Goal: Information Seeking & Learning: Learn about a topic

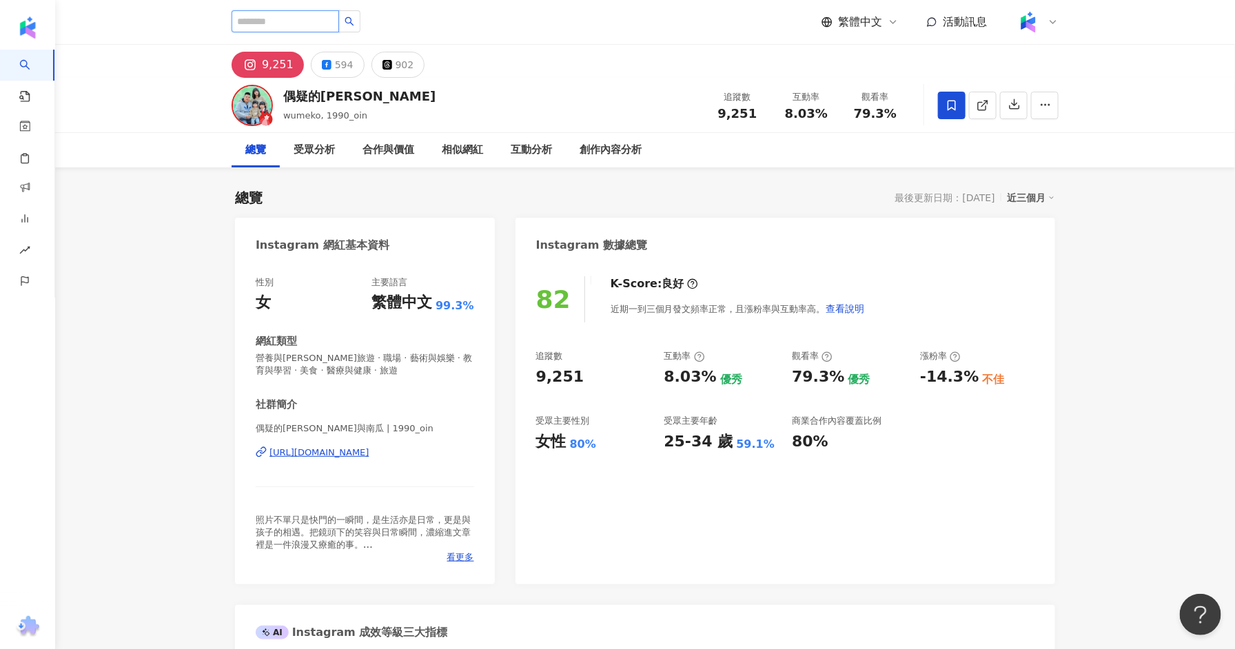
click at [300, 21] on input "search" at bounding box center [286, 21] width 108 height 22
type input "*"
type input "***"
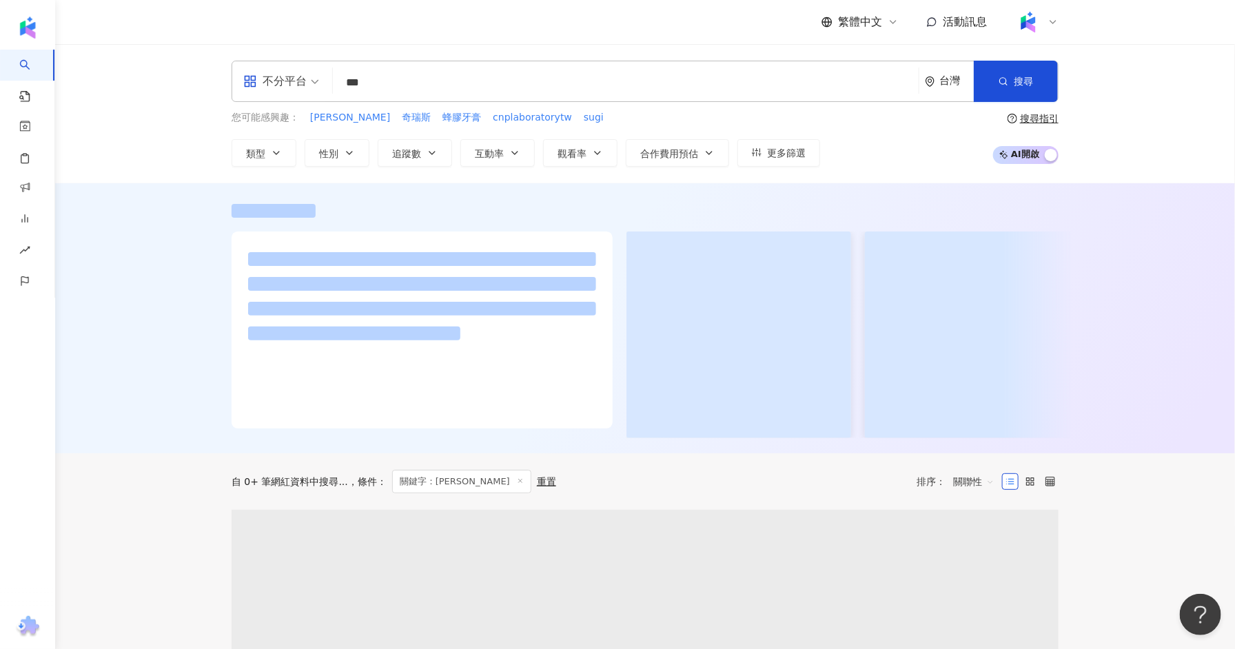
click at [303, 90] on div "不分平台" at bounding box center [274, 81] width 63 height 22
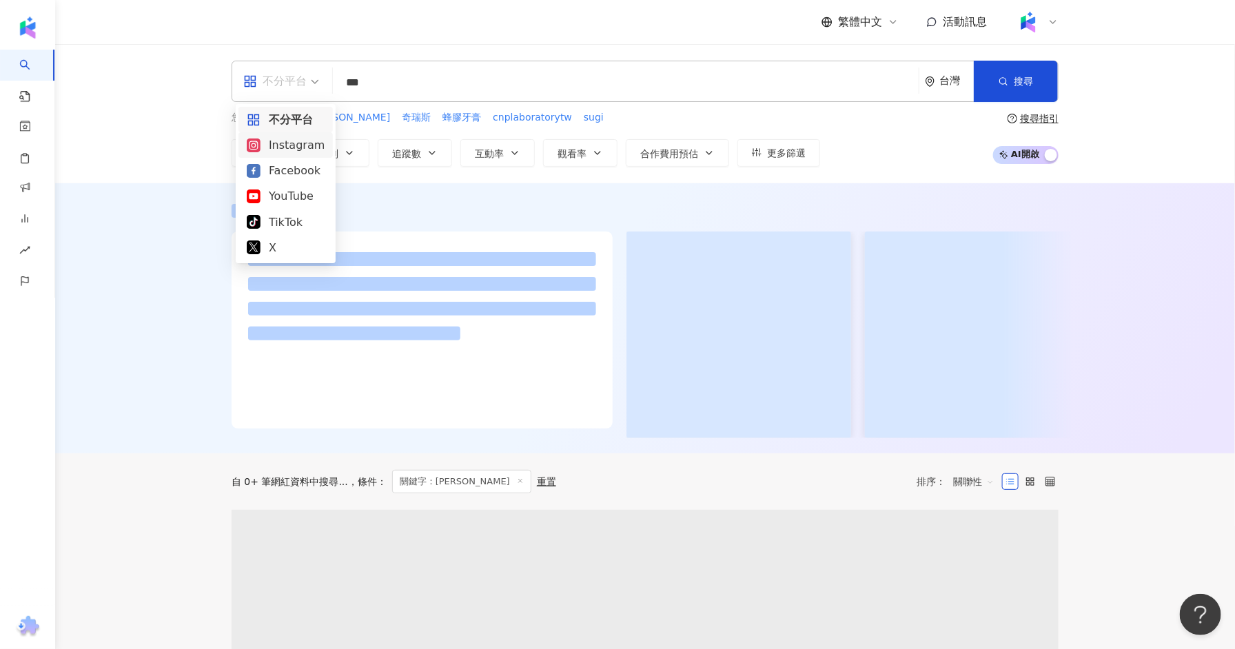
click at [294, 146] on div "Instagram" at bounding box center [286, 144] width 78 height 17
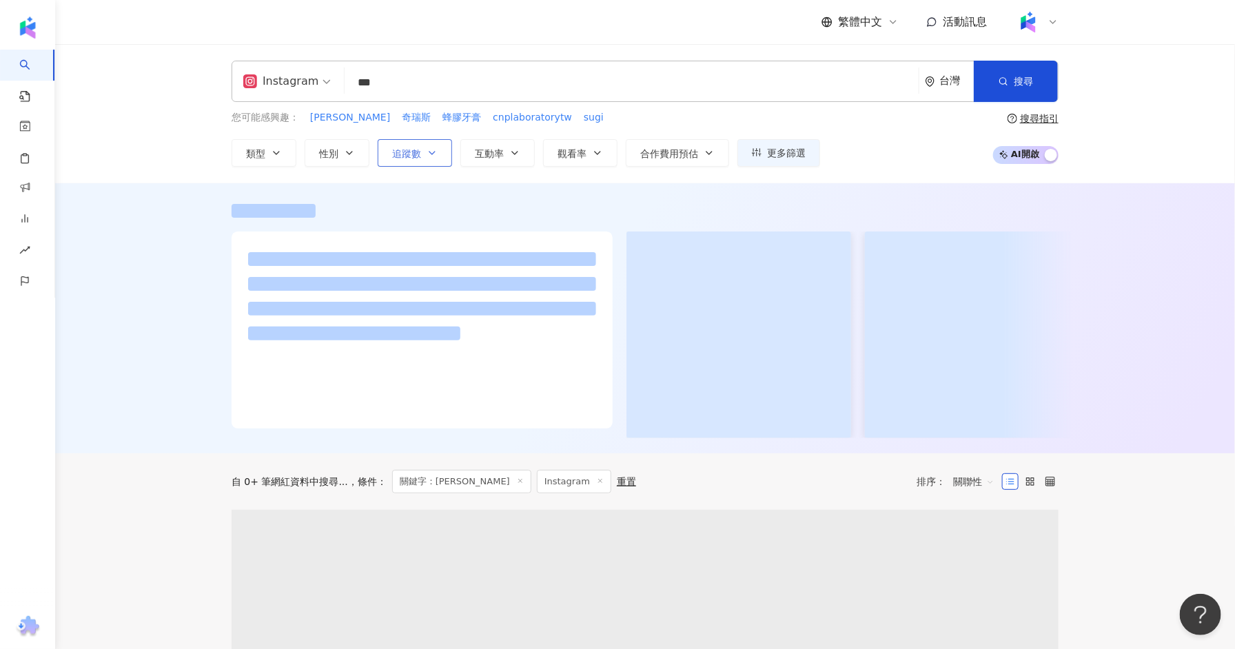
click at [409, 150] on span "追蹤數" at bounding box center [406, 153] width 29 height 11
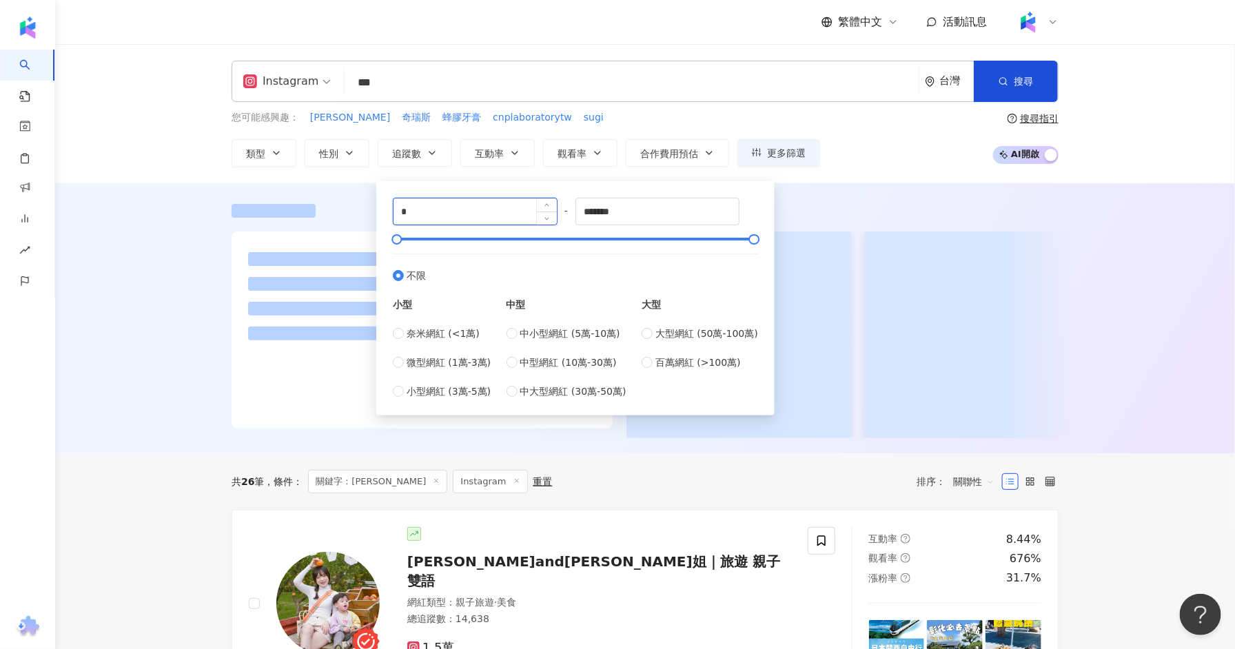
click at [459, 213] on input "*" at bounding box center [475, 211] width 163 height 26
type input "*****"
click at [648, 201] on input "*******" at bounding box center [657, 211] width 163 height 26
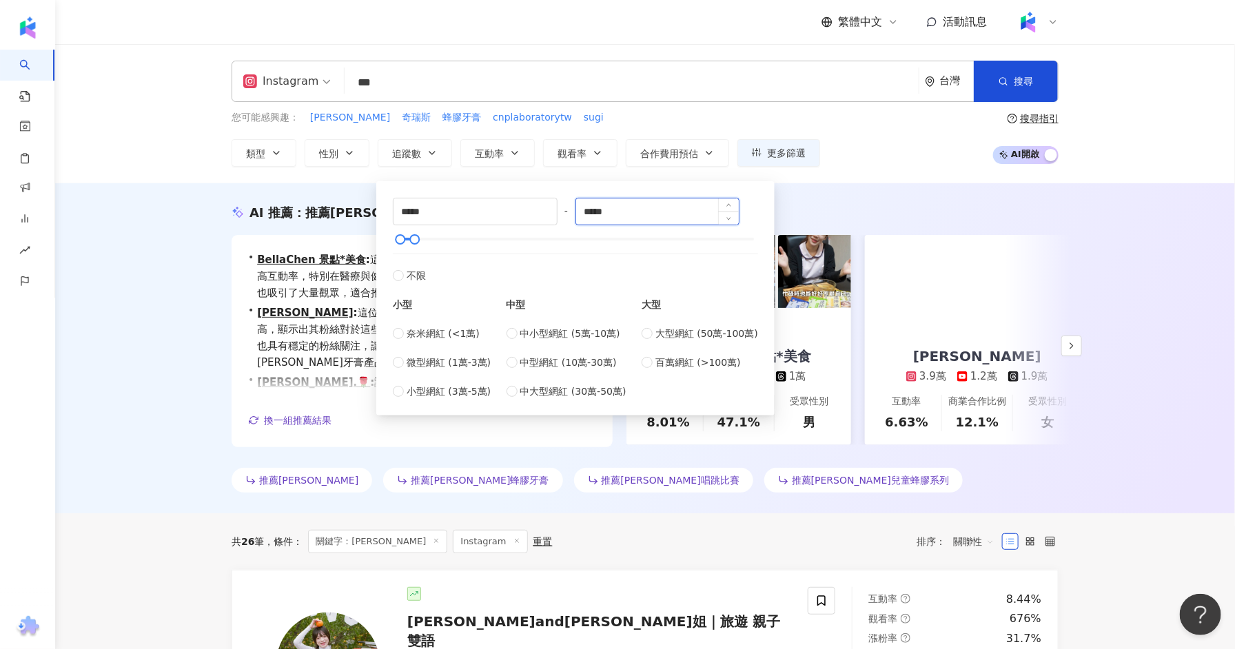
type input "*****"
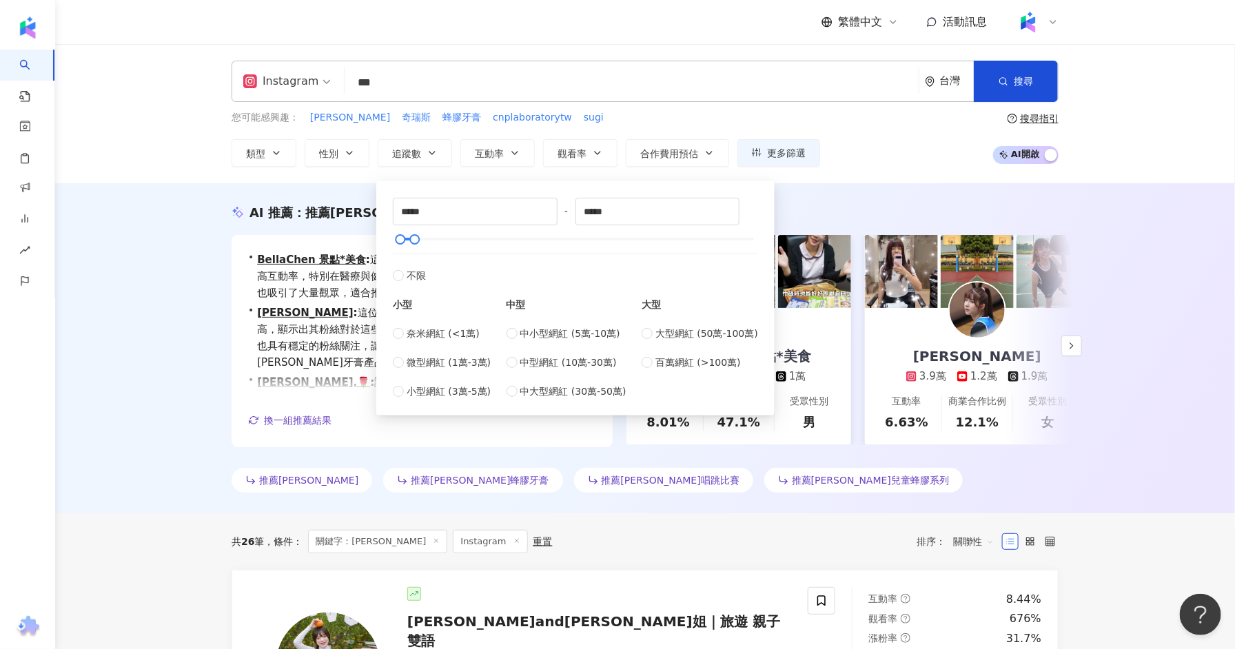
click at [155, 249] on div "AI 推薦 ： 推薦歐樂芬牙膏的網紅 • BellaChen 景點*美食 : 這位網紅專注於婦女醫學和醫療健康領域，擁有高互動率，特別在醫療與健康方面表現突出…" at bounding box center [645, 348] width 1180 height 330
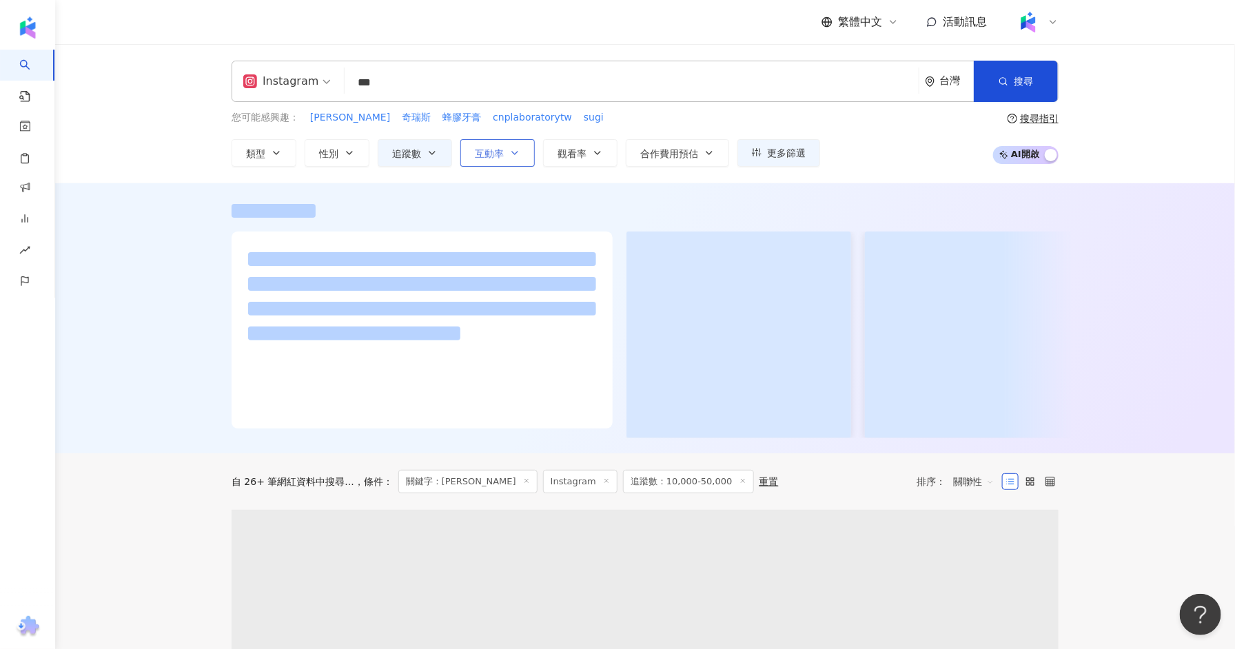
click at [509, 157] on icon "button" at bounding box center [514, 152] width 11 height 11
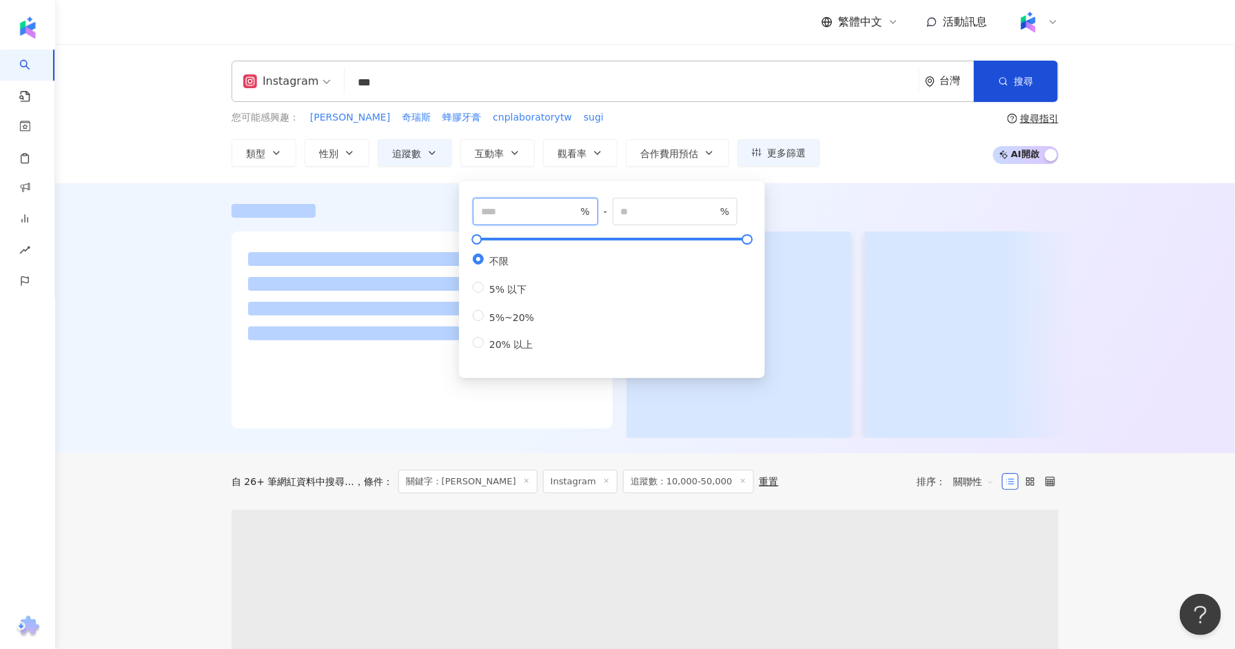
click at [516, 217] on input "number" at bounding box center [529, 211] width 96 height 15
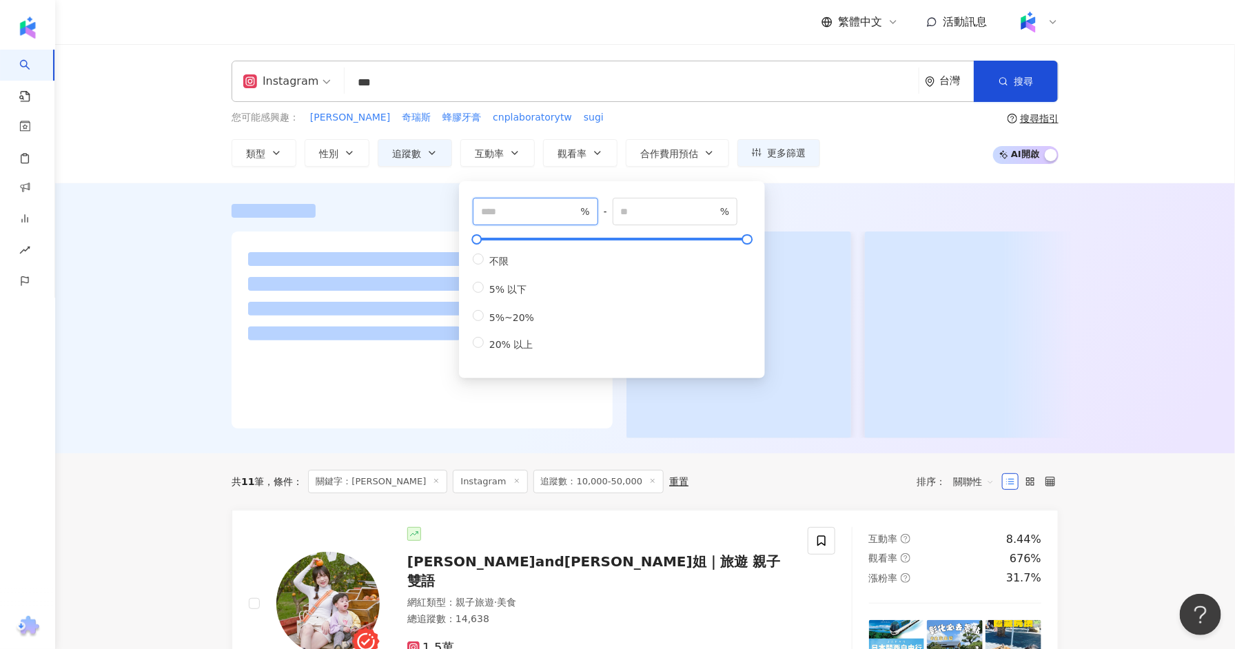
type input "*"
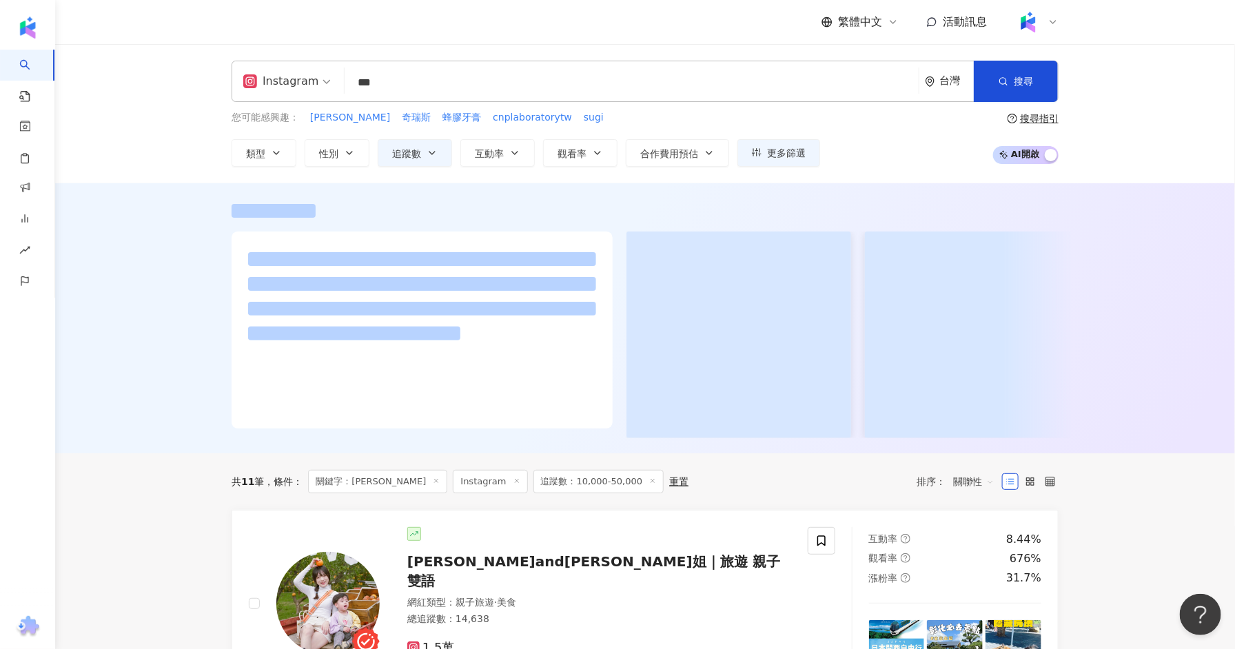
click at [229, 310] on div at bounding box center [645, 321] width 882 height 234
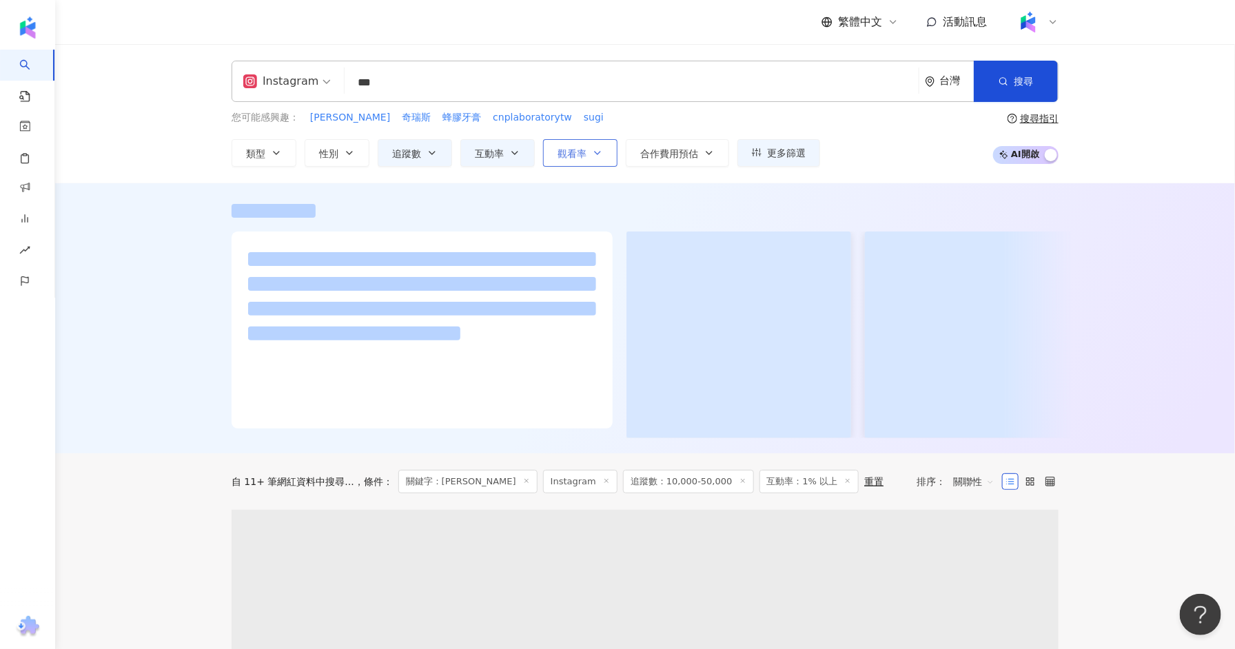
click at [589, 154] on button "觀看率" at bounding box center [580, 153] width 74 height 28
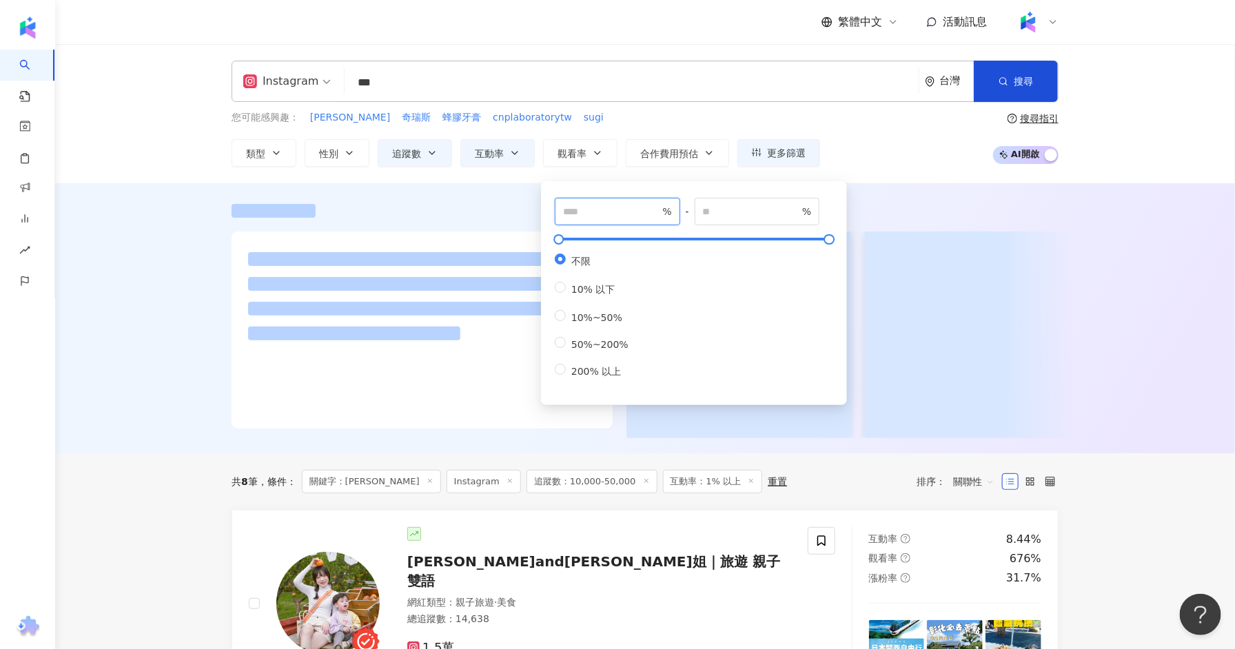
click at [600, 212] on input "number" at bounding box center [611, 211] width 96 height 15
click at [633, 189] on div "% - % 不限 10% 以下 10%~50% 50%~200% 200% 以上" at bounding box center [694, 293] width 306 height 224
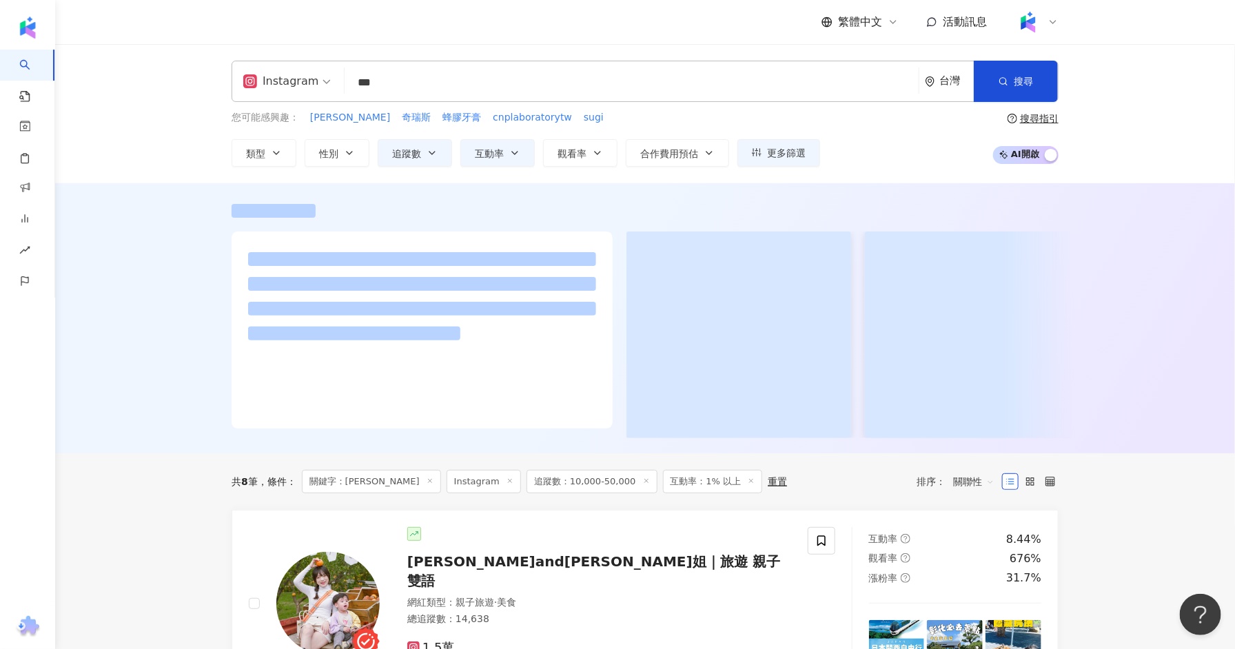
click at [437, 238] on div at bounding box center [422, 330] width 381 height 197
click at [320, 153] on span "性別" at bounding box center [328, 153] width 19 height 11
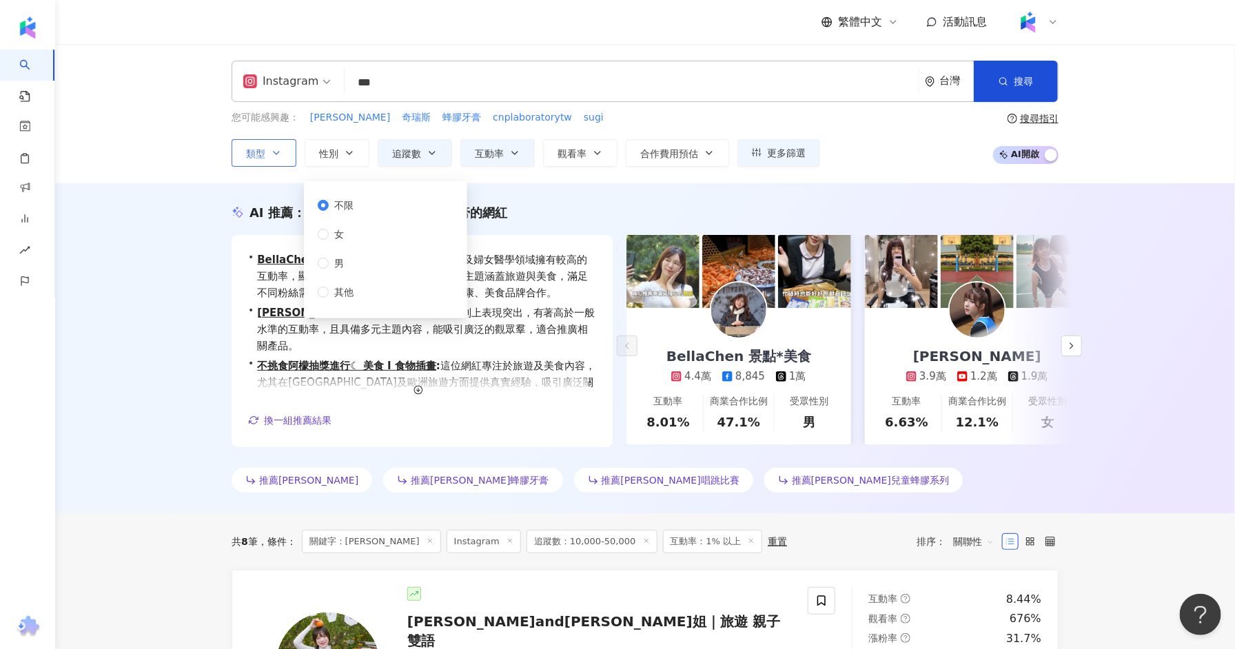
click at [276, 159] on button "類型" at bounding box center [264, 153] width 65 height 28
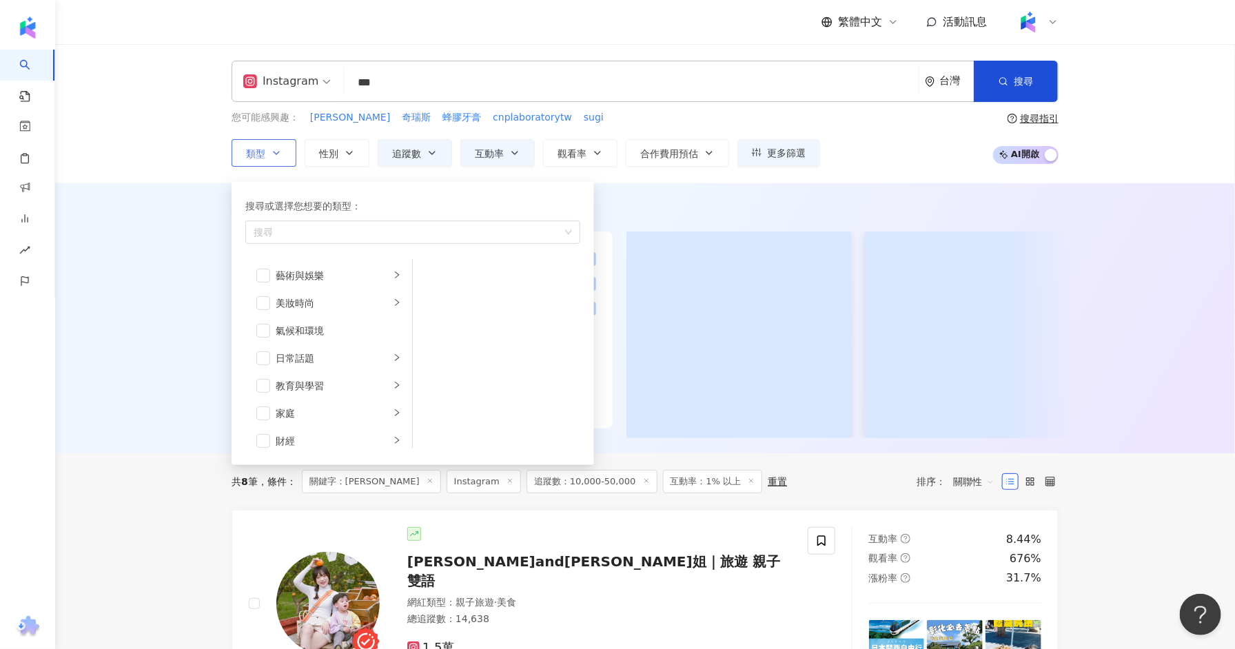
click at [586, 182] on div "搜尋或選擇您想要的類型： 搜尋 藝術與娛樂 美妝時尚 氣候和環境 日常話題 教育與學習 家庭 財經 美食 命理占卜 遊戲 法政社會 生活風格 影視娛樂 醫療與…" at bounding box center [413, 323] width 362 height 283
click at [773, 156] on span "更多篩選" at bounding box center [786, 152] width 39 height 11
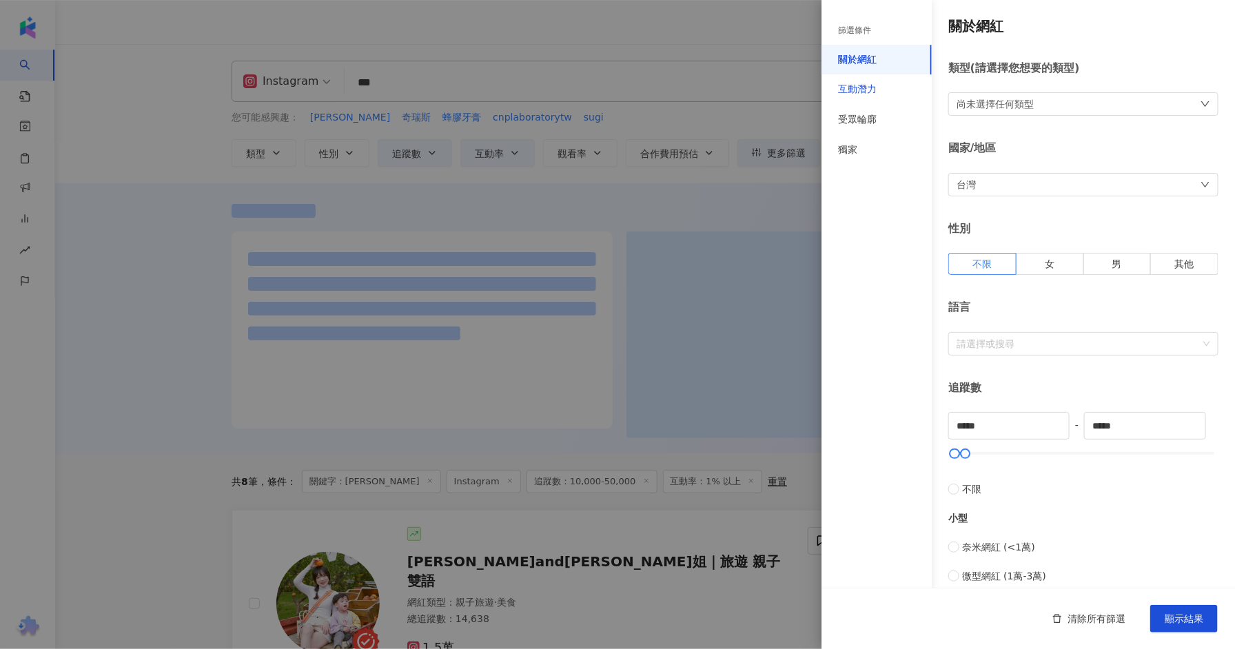
click at [874, 93] on div "互動潛力" at bounding box center [857, 90] width 39 height 14
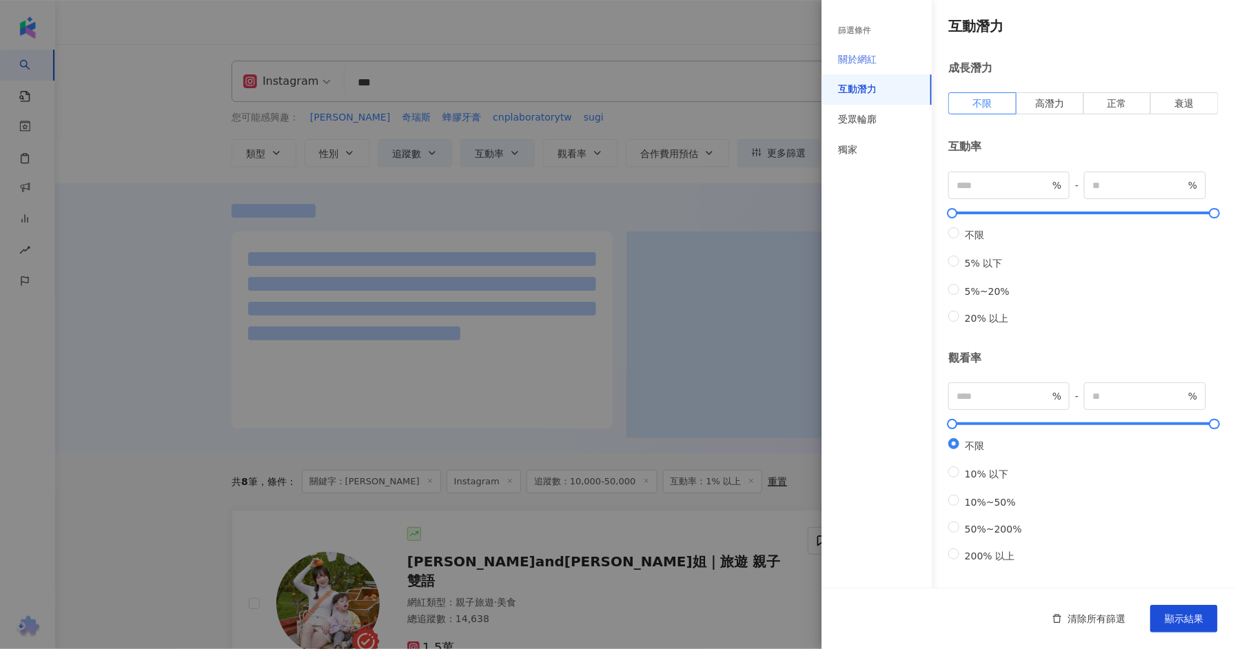
click at [885, 58] on div "關於網紅" at bounding box center [876, 60] width 110 height 30
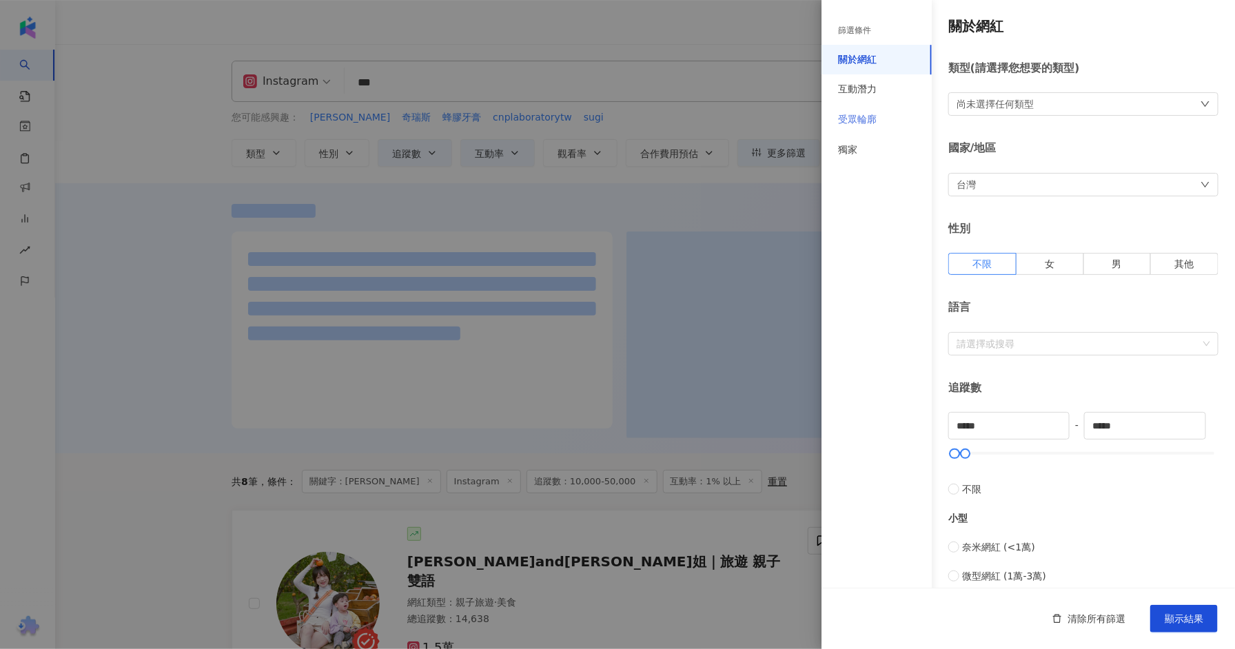
click at [883, 116] on div "受眾輪廓" at bounding box center [876, 120] width 110 height 30
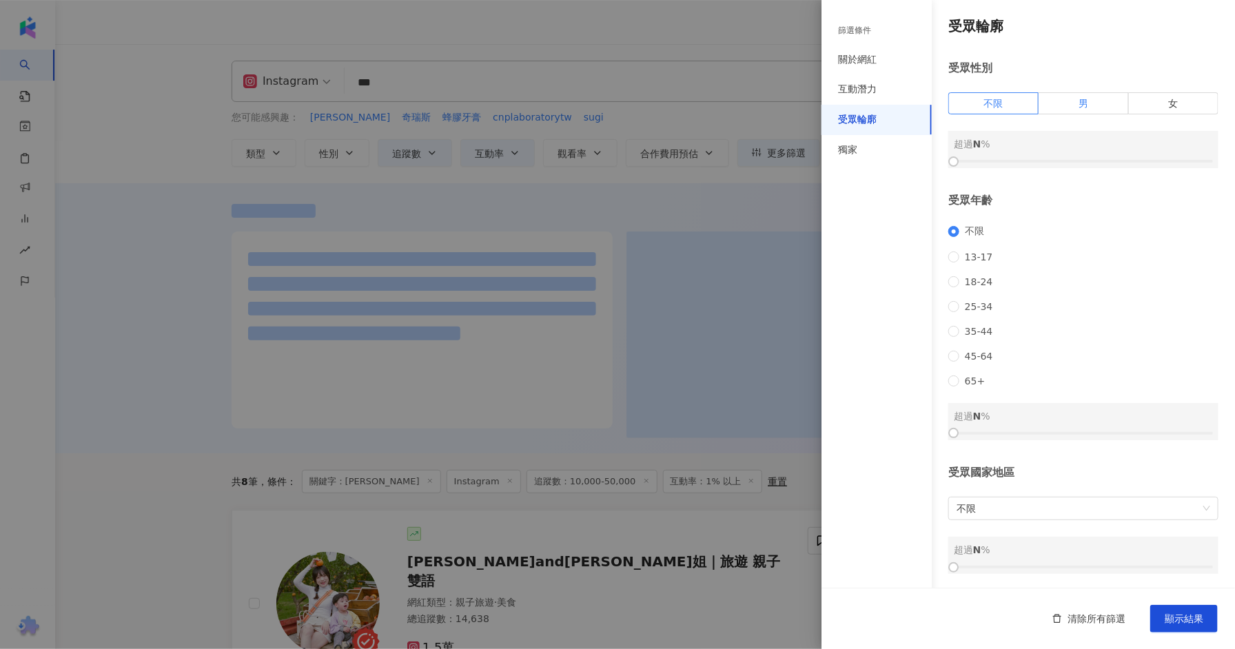
click at [1070, 97] on label "男" at bounding box center [1084, 103] width 90 height 22
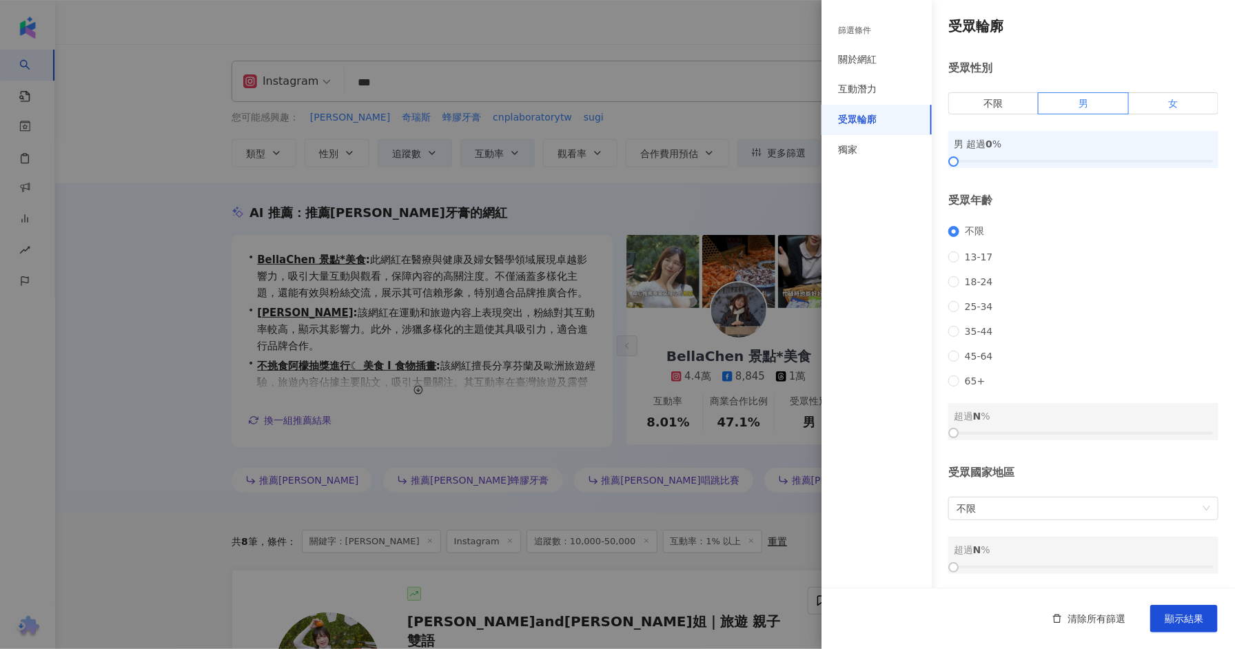
click at [1164, 106] on label "女" at bounding box center [1174, 103] width 90 height 22
click at [981, 312] on span "25-34" at bounding box center [978, 306] width 39 height 11
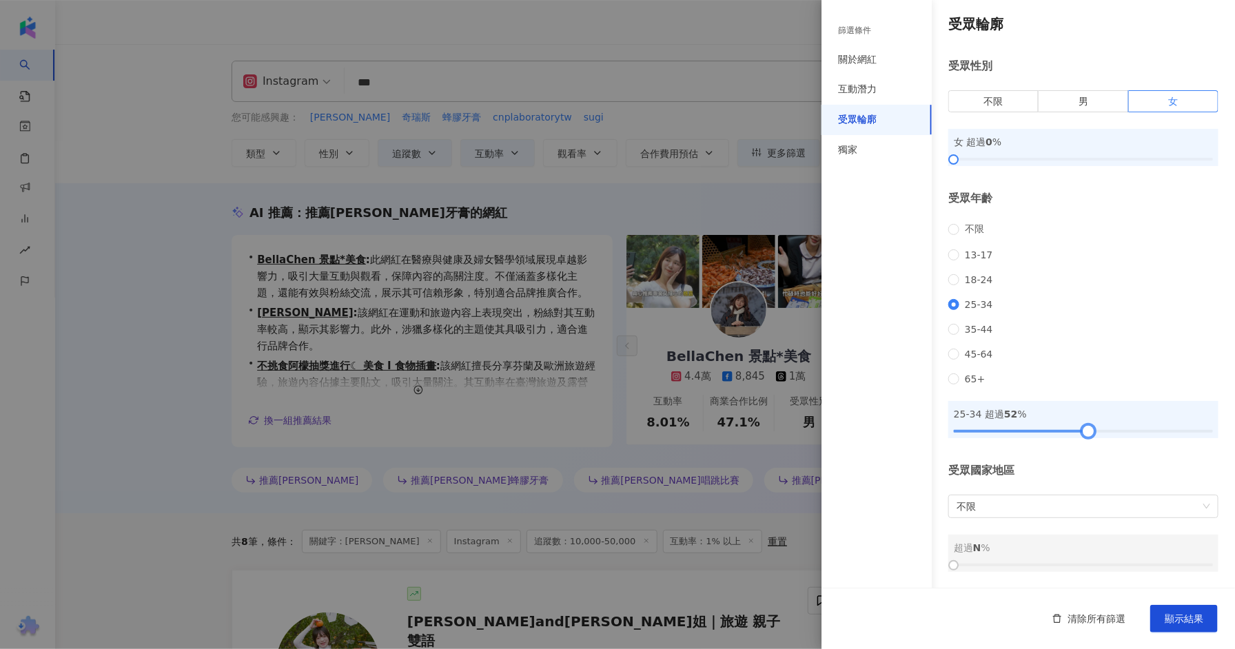
click at [1087, 429] on div at bounding box center [1083, 431] width 259 height 8
click at [1115, 432] on div at bounding box center [1083, 431] width 259 height 8
click at [1130, 432] on div at bounding box center [1083, 431] width 259 height 8
click at [1181, 616] on span "顯示結果" at bounding box center [1184, 618] width 39 height 11
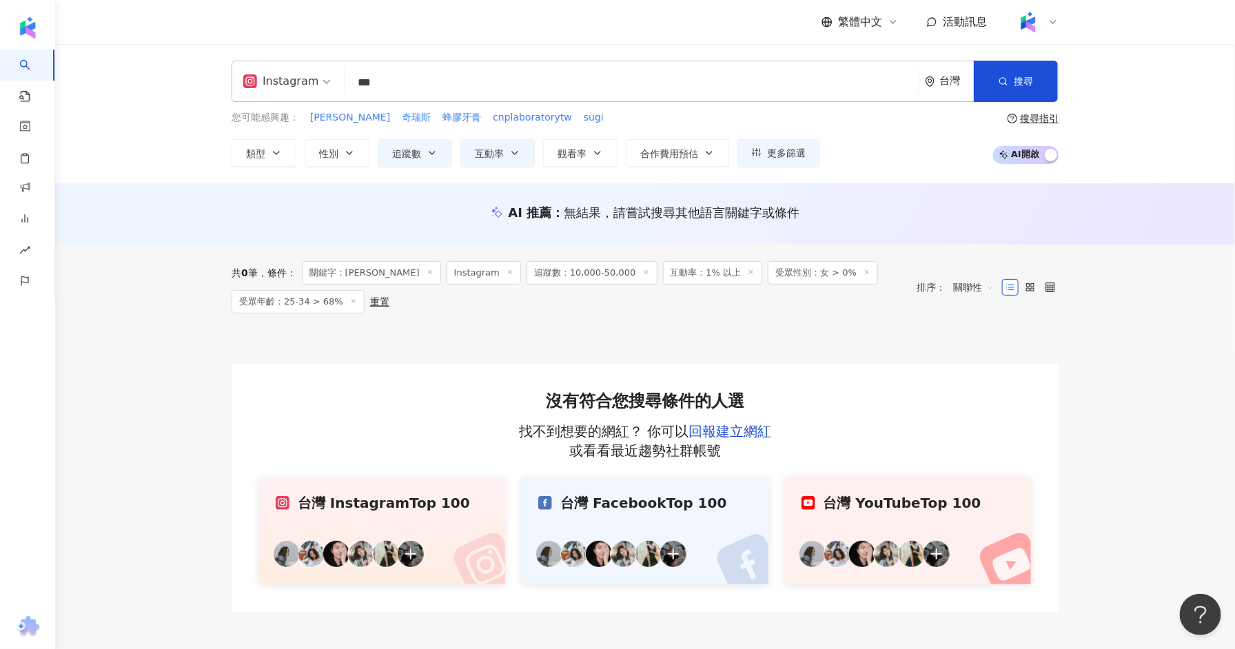
click at [384, 83] on input "***" at bounding box center [631, 83] width 563 height 26
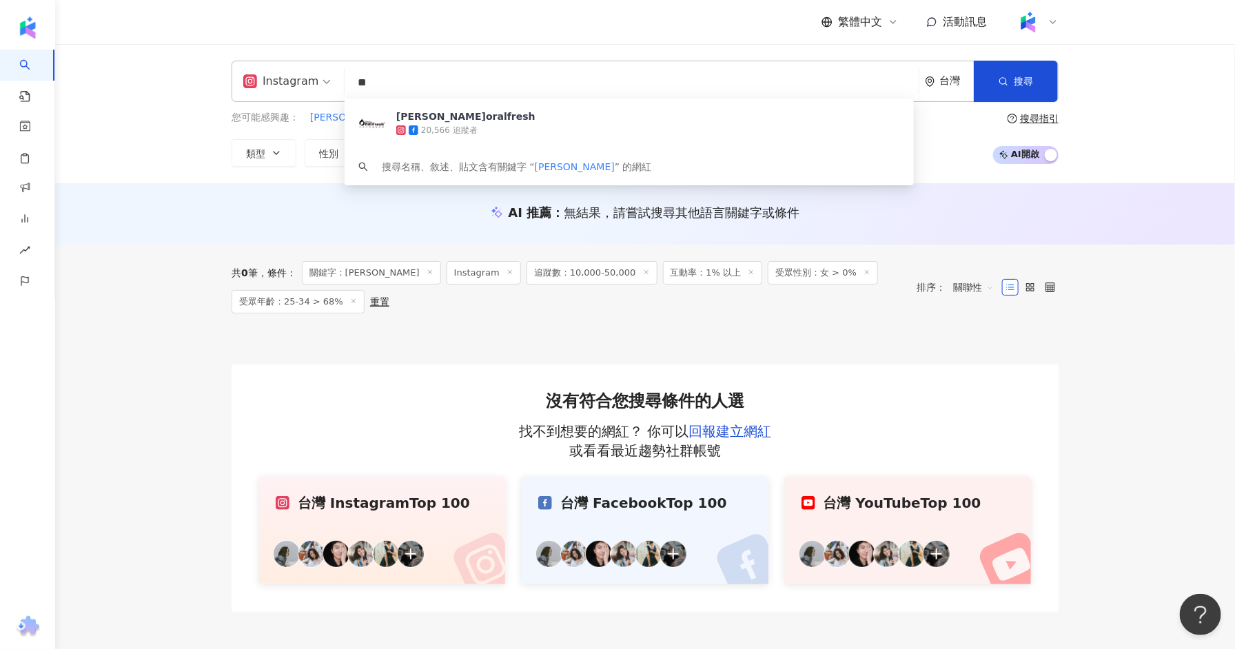
type input "*"
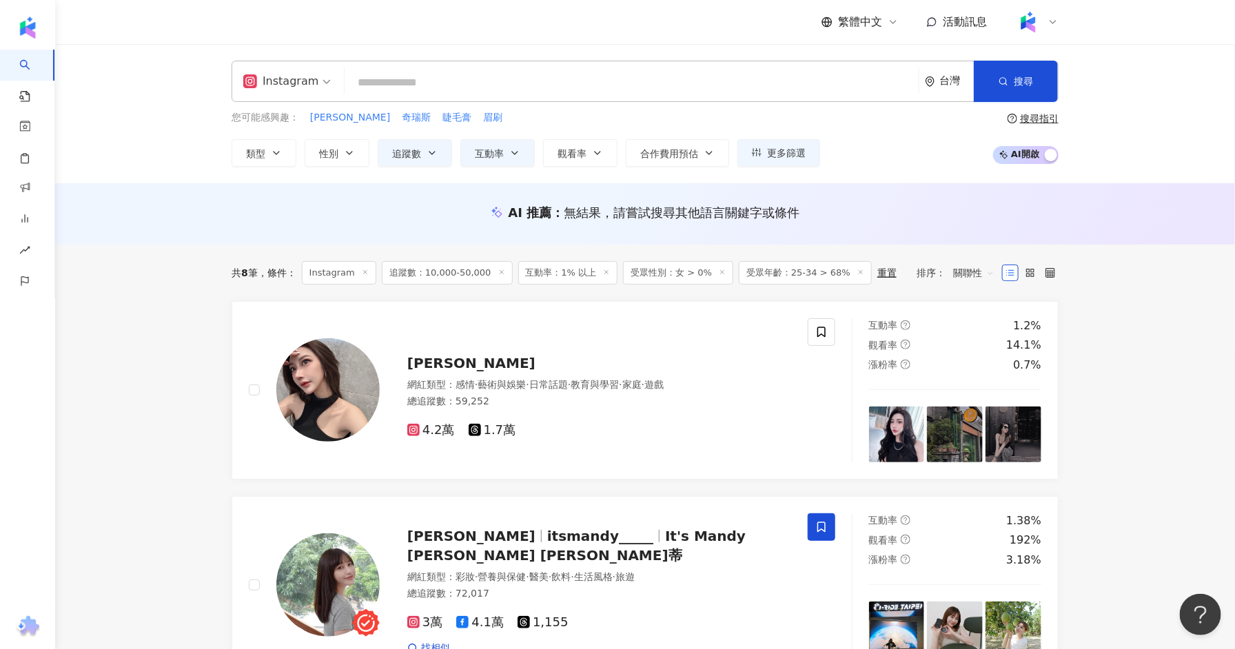
click at [362, 79] on input "search" at bounding box center [631, 83] width 563 height 26
type input "*"
type input "**"
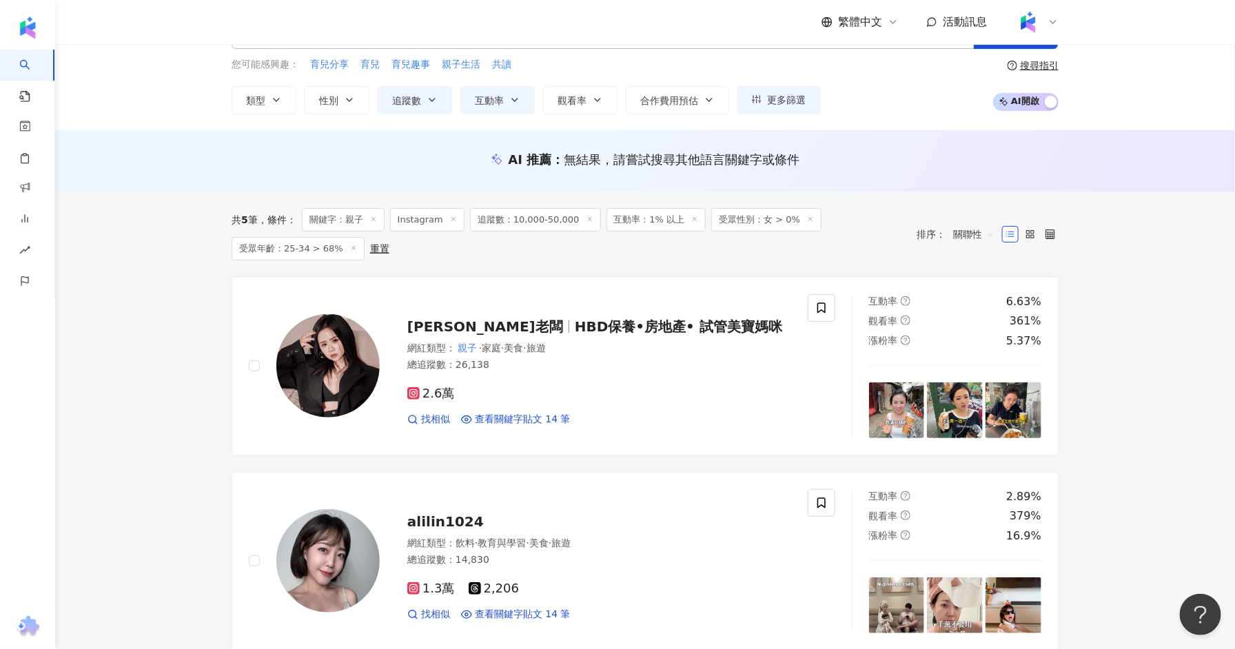
scroll to position [329, 0]
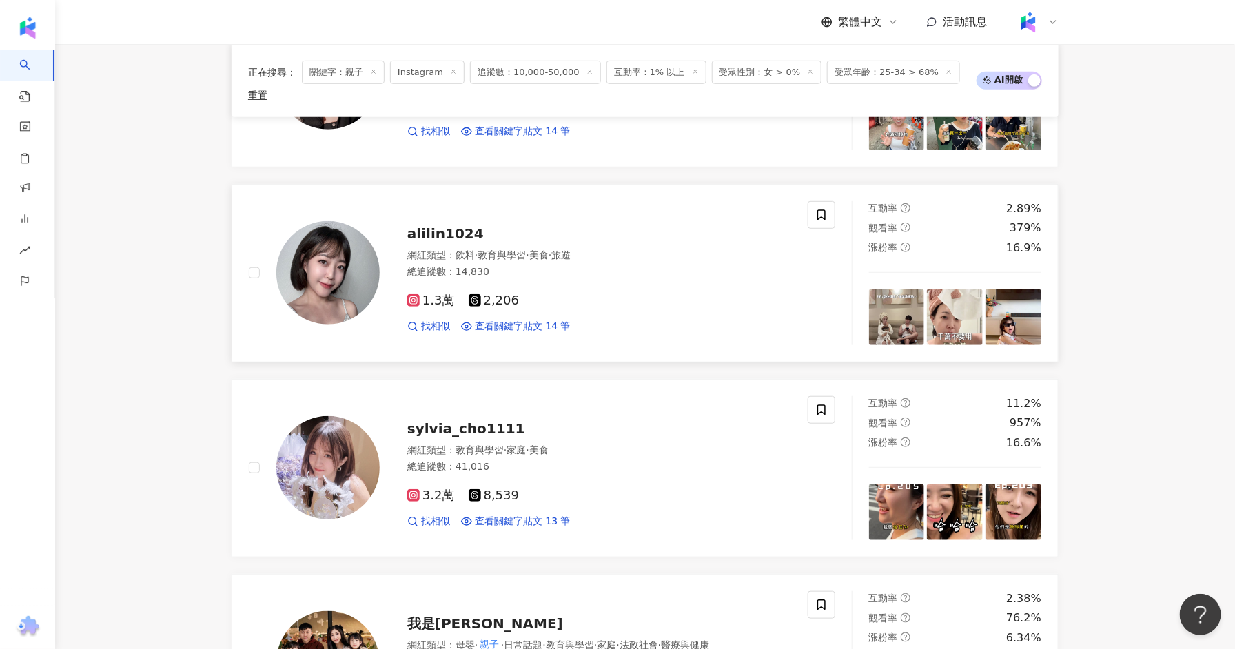
click at [451, 225] on span "alilin1024" at bounding box center [445, 233] width 76 height 17
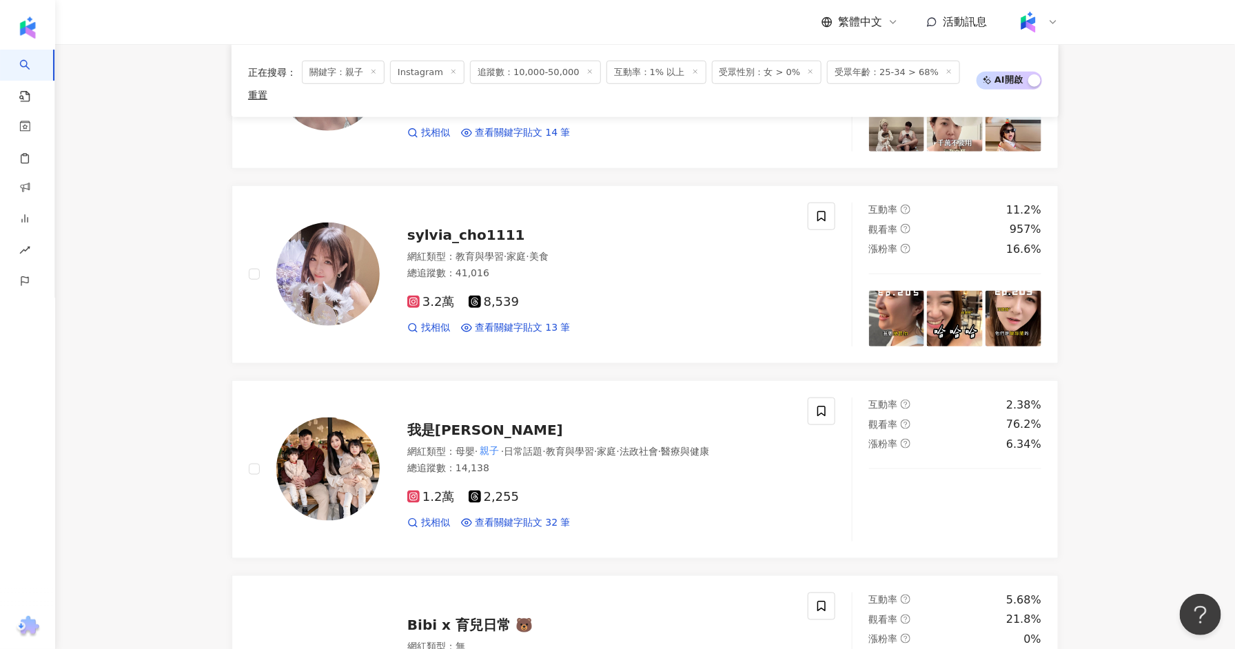
scroll to position [622, 0]
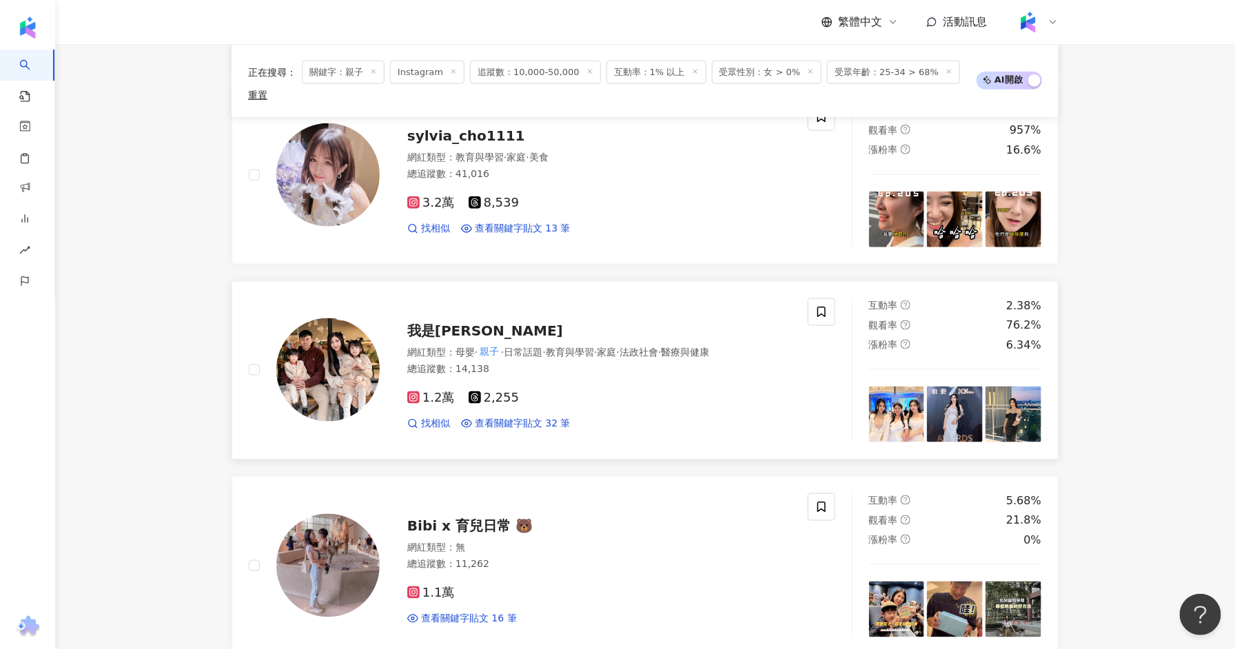
click at [452, 323] on span "我是姜姜ᴗ̈" at bounding box center [485, 331] width 156 height 17
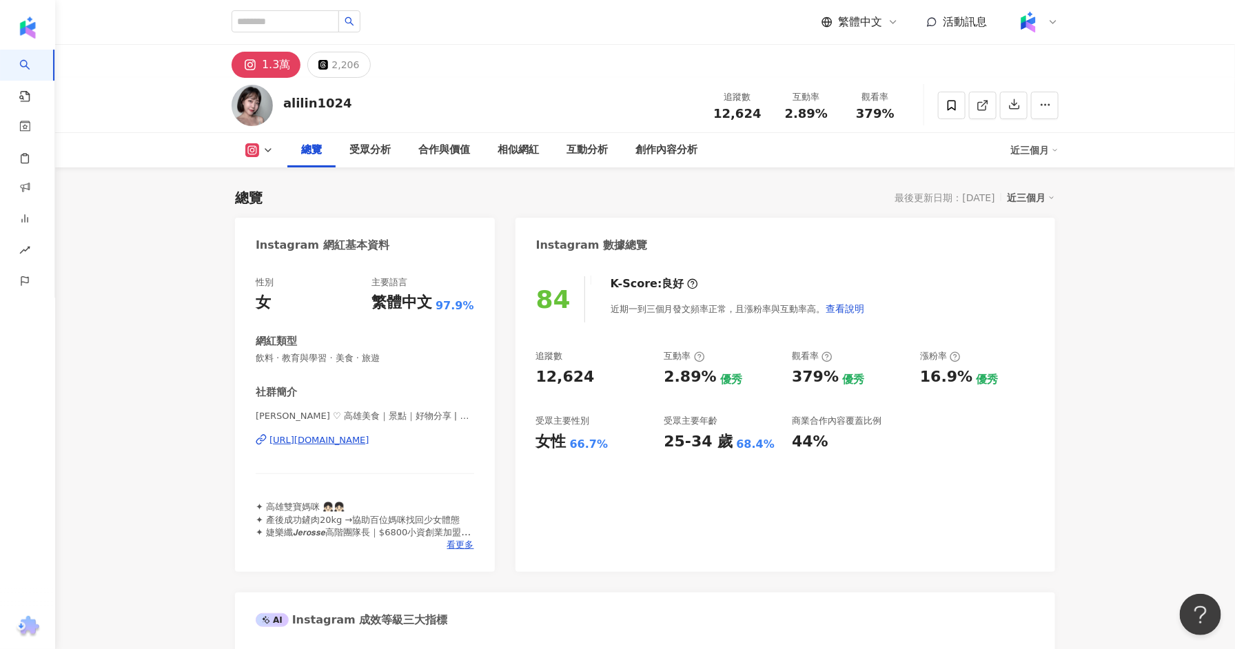
click at [369, 442] on div "https://www.instagram.com/alilin1024/" at bounding box center [319, 440] width 100 height 12
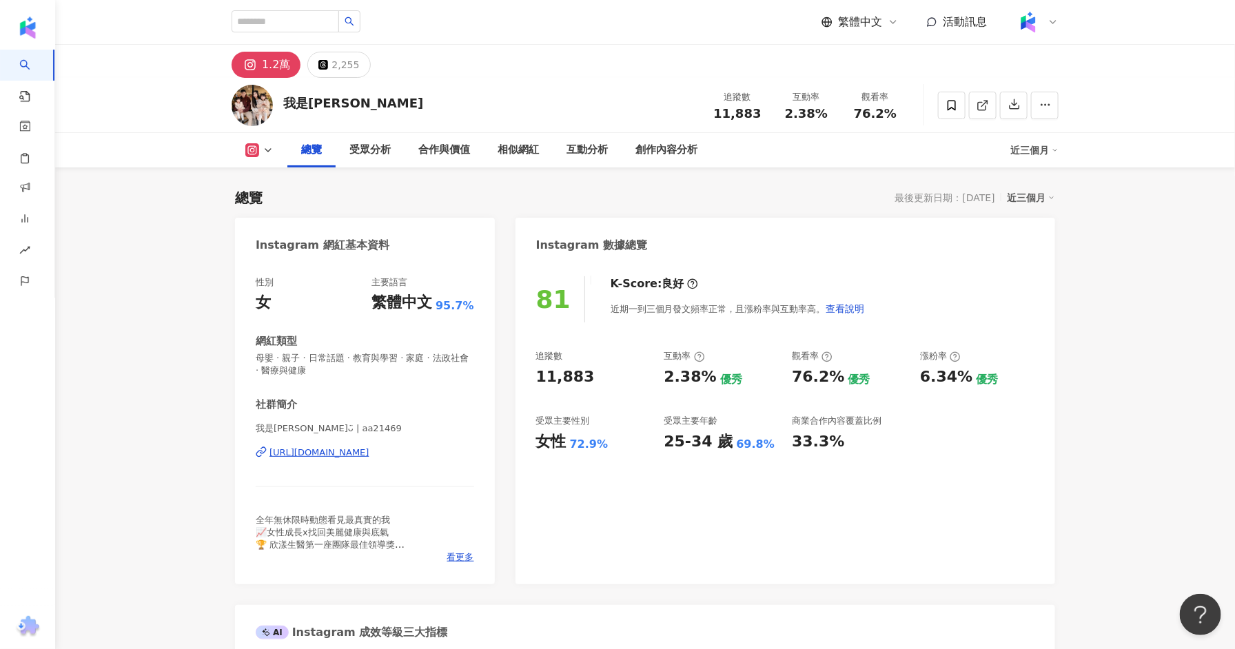
scroll to position [529, 0]
